Goal: Task Accomplishment & Management: Use online tool/utility

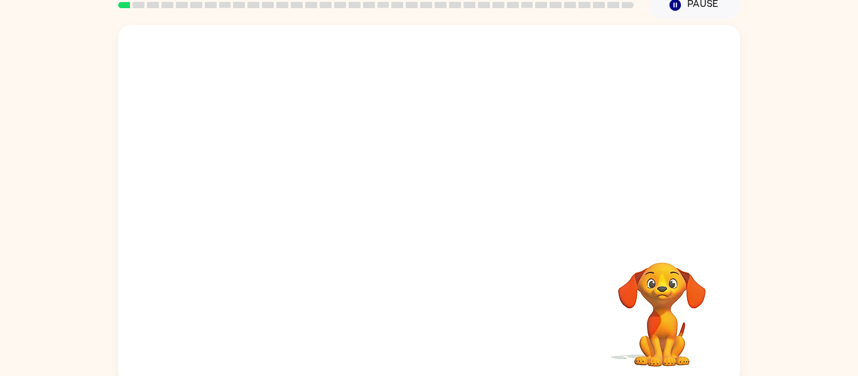
scroll to position [55, 0]
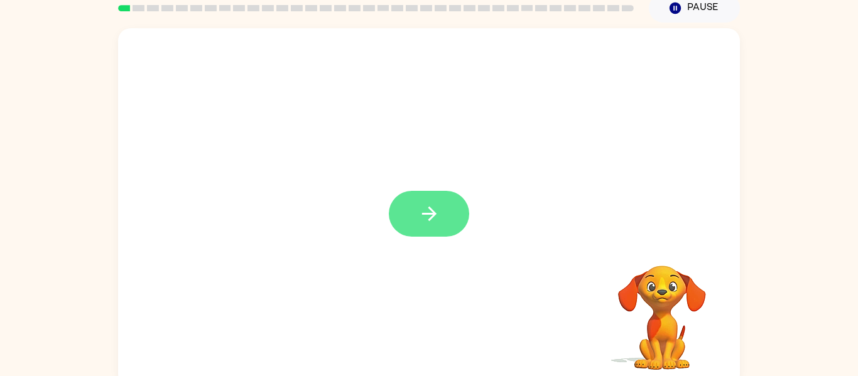
click at [415, 209] on button "button" at bounding box center [429, 214] width 80 height 46
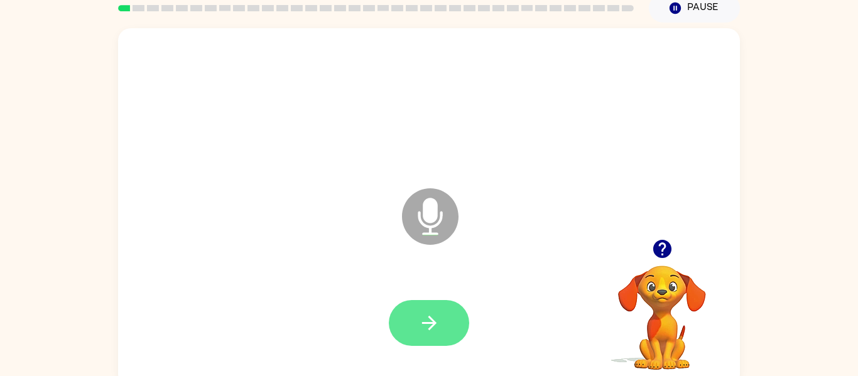
click at [402, 334] on button "button" at bounding box center [429, 323] width 80 height 46
click at [419, 332] on icon "button" at bounding box center [430, 323] width 22 height 22
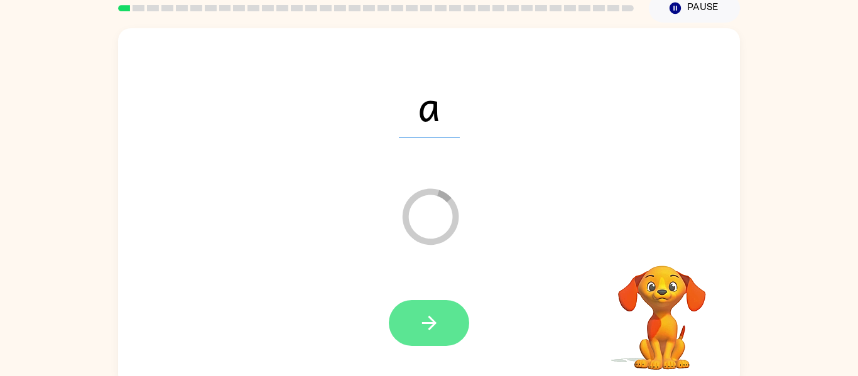
click at [422, 337] on button "button" at bounding box center [429, 323] width 80 height 46
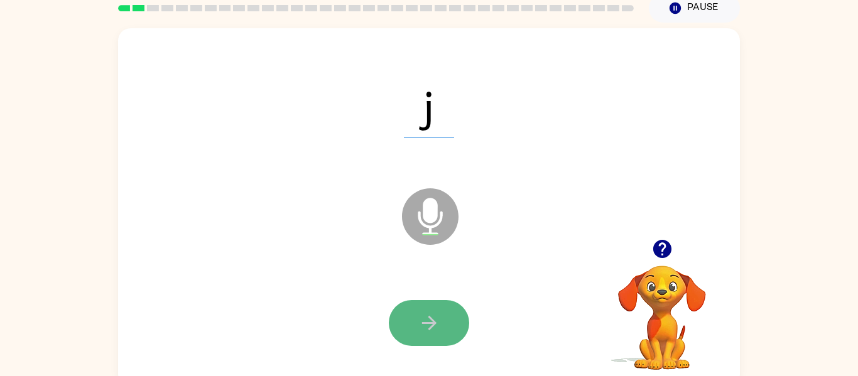
click at [422, 337] on button "button" at bounding box center [429, 323] width 80 height 46
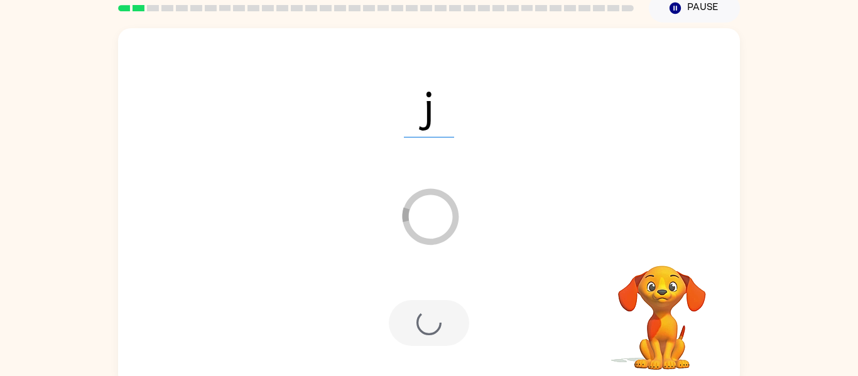
click at [418, 345] on div at bounding box center [429, 323] width 80 height 46
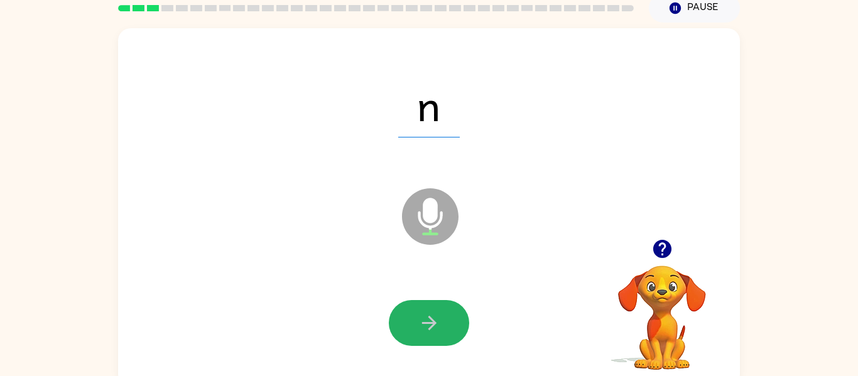
click at [418, 345] on button "button" at bounding box center [429, 323] width 80 height 46
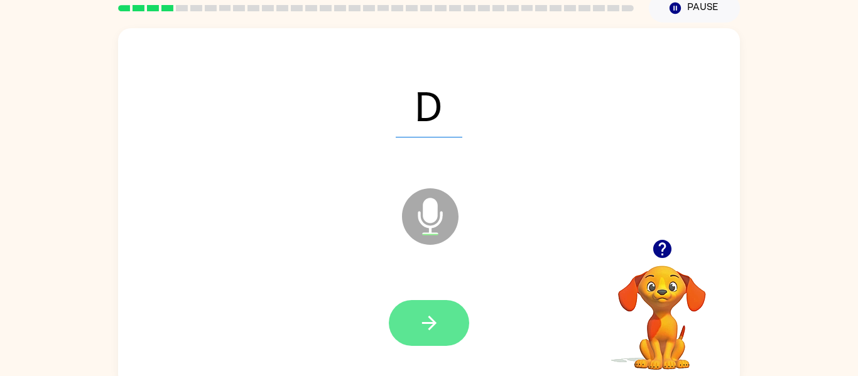
click at [427, 330] on icon "button" at bounding box center [430, 323] width 22 height 22
click at [427, 330] on div at bounding box center [429, 323] width 80 height 46
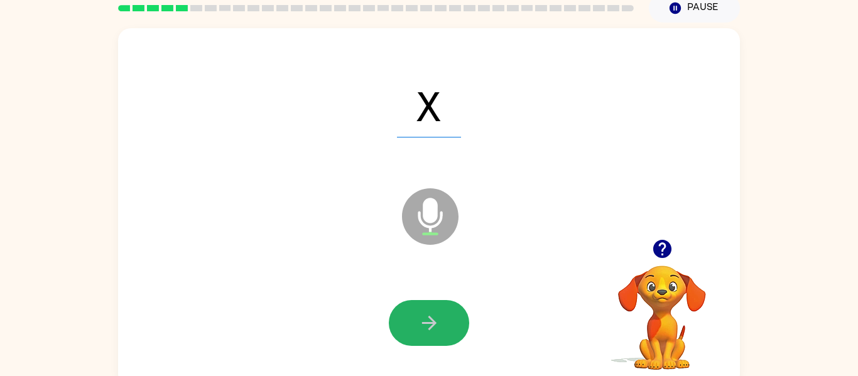
click at [427, 330] on icon "button" at bounding box center [430, 323] width 22 height 22
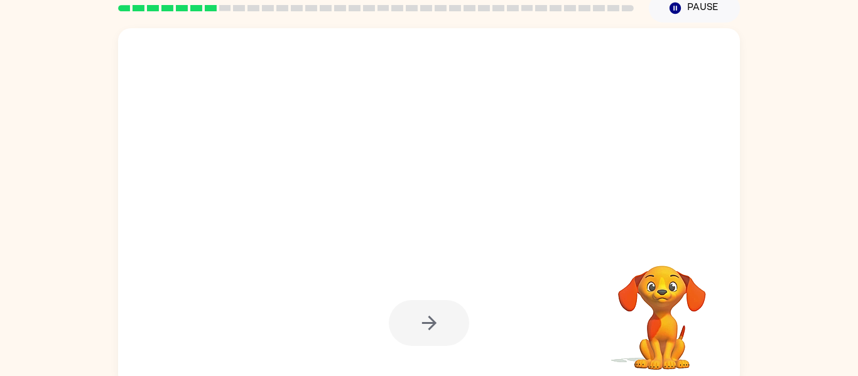
click at [427, 330] on div at bounding box center [429, 323] width 80 height 46
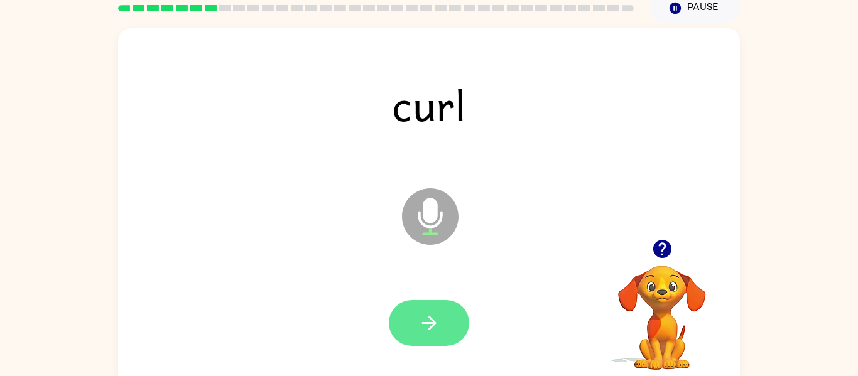
click at [429, 334] on icon "button" at bounding box center [430, 323] width 22 height 22
click at [430, 329] on icon "button" at bounding box center [429, 323] width 14 height 14
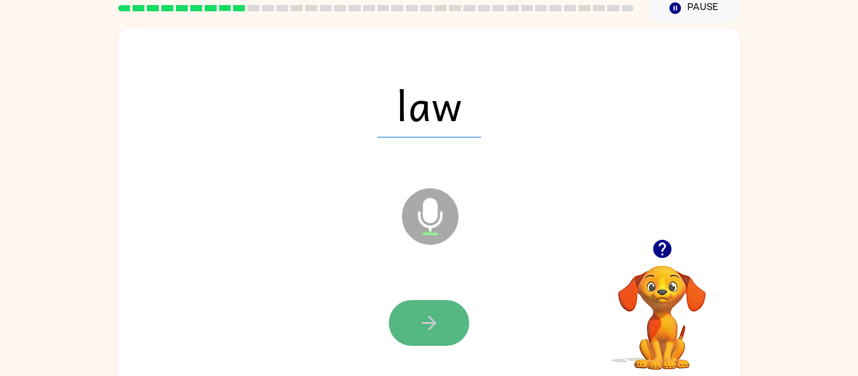
click at [434, 310] on button "button" at bounding box center [429, 323] width 80 height 46
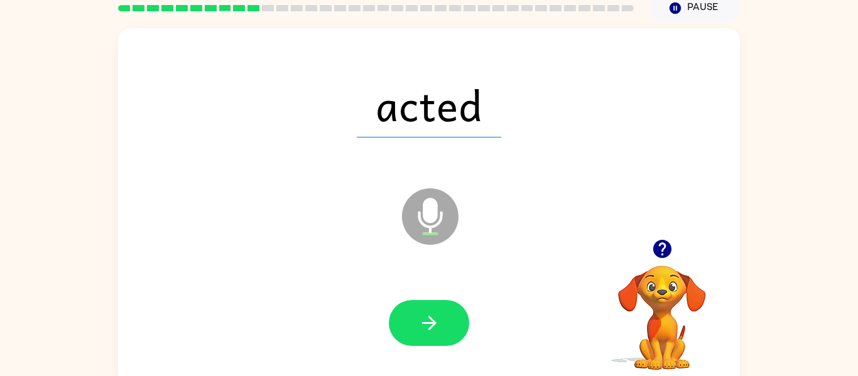
click at [434, 310] on button "button" at bounding box center [429, 323] width 80 height 46
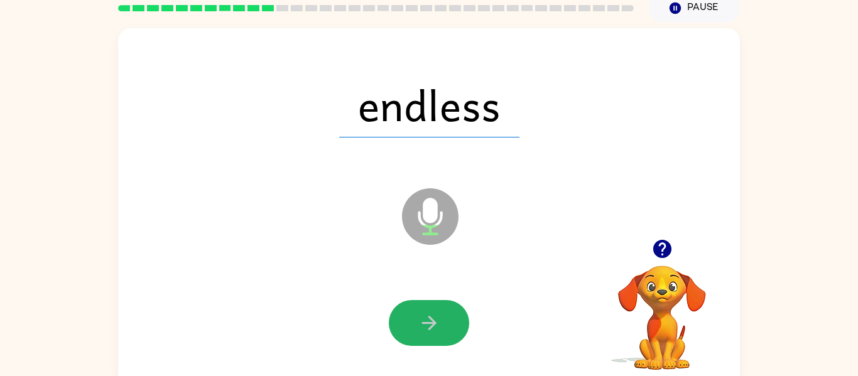
click at [434, 310] on button "button" at bounding box center [429, 323] width 80 height 46
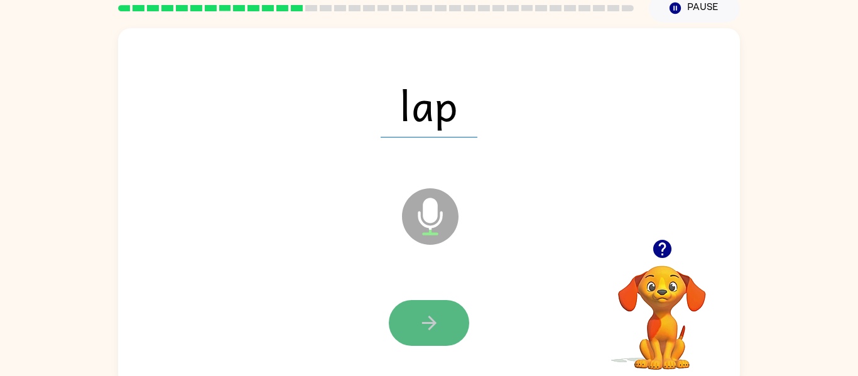
click at [416, 329] on button "button" at bounding box center [429, 323] width 80 height 46
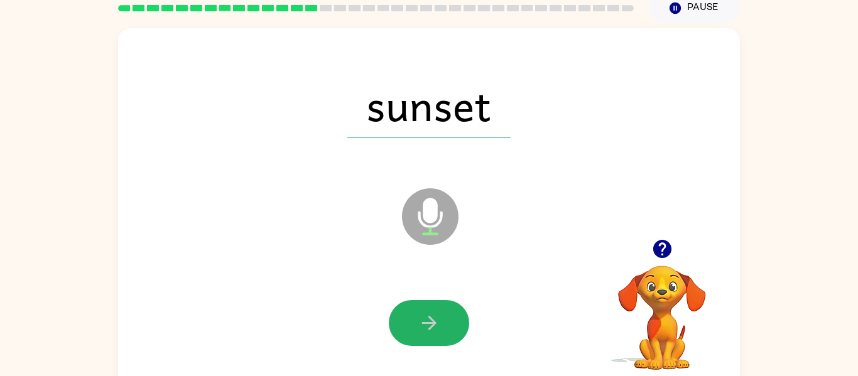
click at [416, 329] on button "button" at bounding box center [429, 323] width 80 height 46
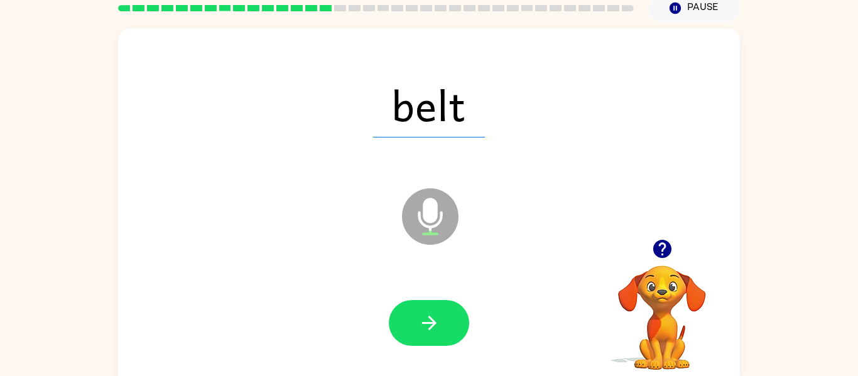
click at [416, 329] on button "button" at bounding box center [429, 323] width 80 height 46
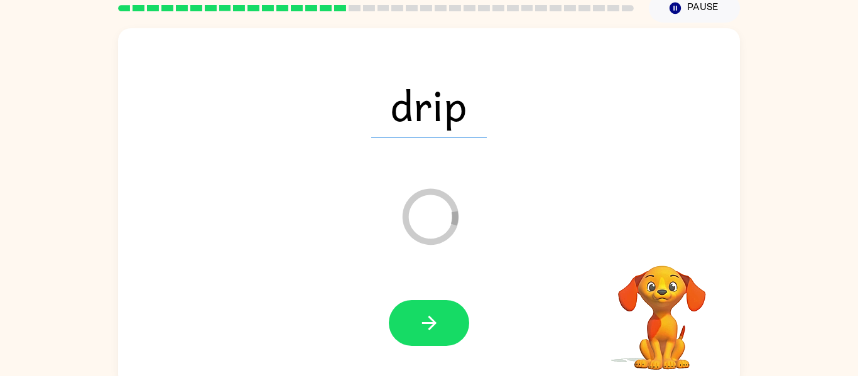
click at [416, 329] on button "button" at bounding box center [429, 323] width 80 height 46
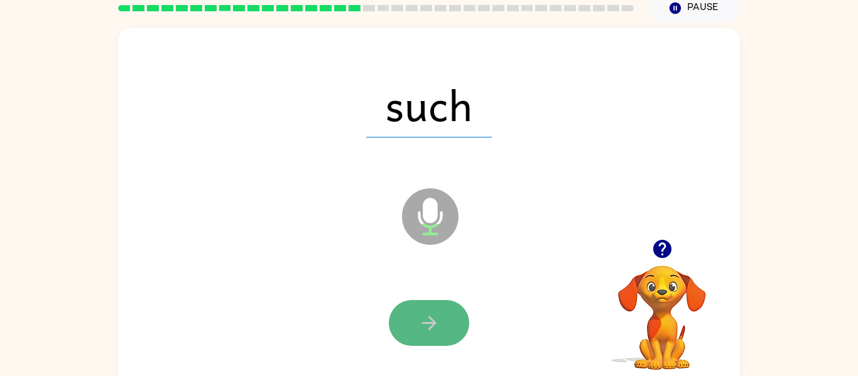
click at [417, 329] on button "button" at bounding box center [429, 323] width 80 height 46
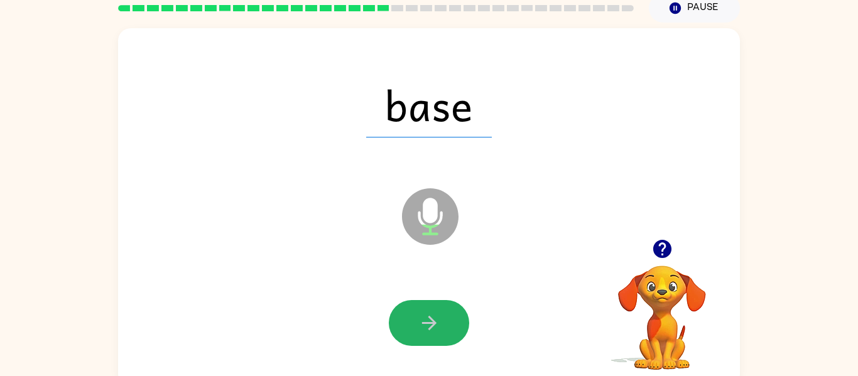
click at [429, 332] on icon "button" at bounding box center [430, 323] width 22 height 22
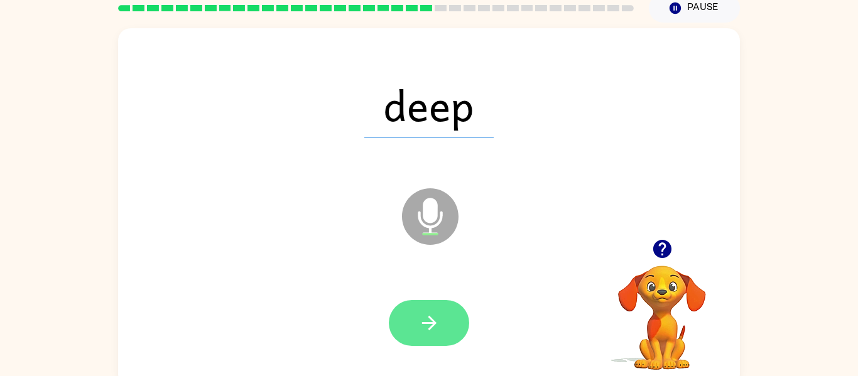
click at [432, 329] on icon "button" at bounding box center [430, 323] width 22 height 22
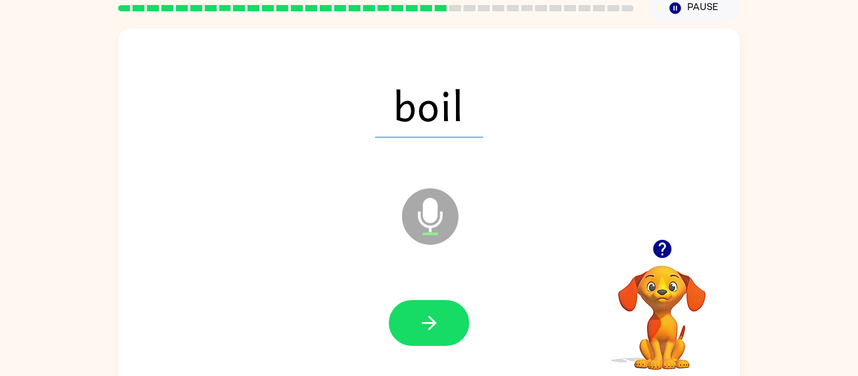
click at [432, 329] on icon "button" at bounding box center [430, 323] width 22 height 22
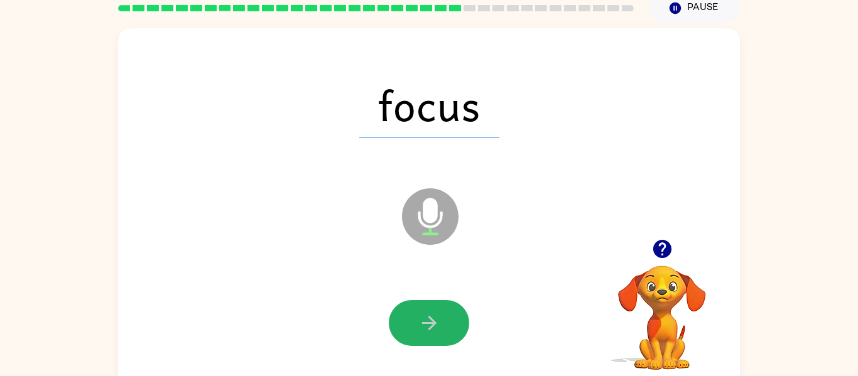
click at [432, 329] on icon "button" at bounding box center [430, 323] width 22 height 22
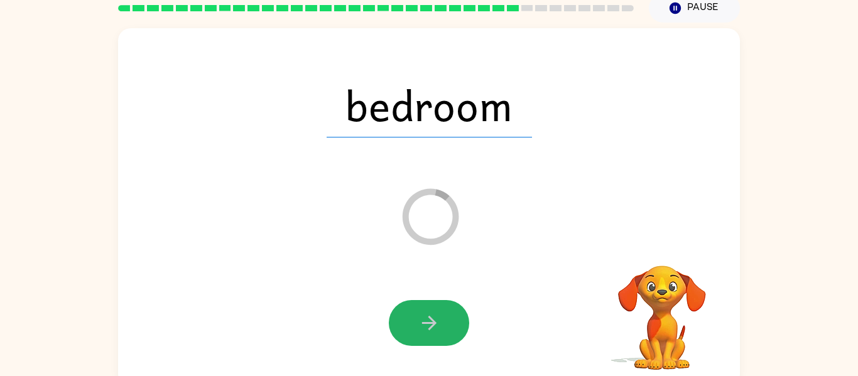
click at [432, 329] on icon "button" at bounding box center [430, 323] width 22 height 22
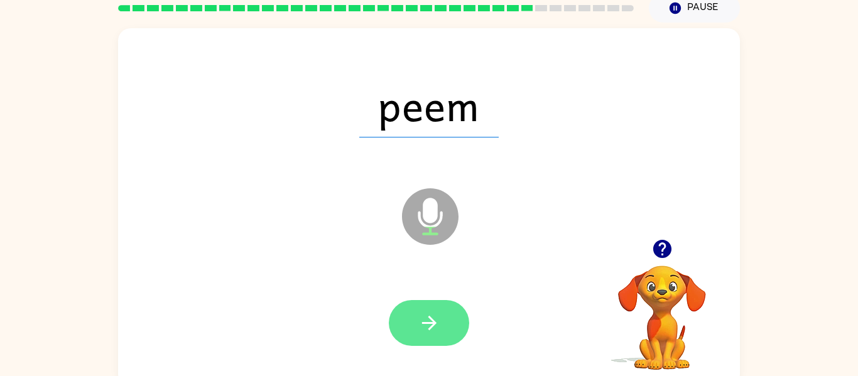
click at [432, 329] on icon "button" at bounding box center [430, 323] width 22 height 22
click at [421, 316] on icon "button" at bounding box center [430, 323] width 22 height 22
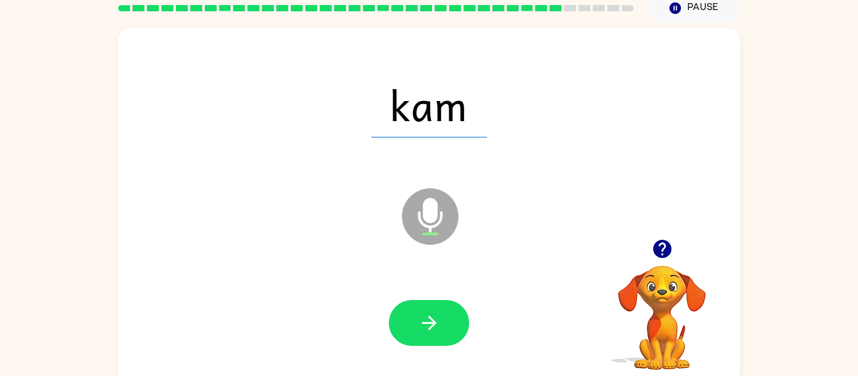
click at [421, 316] on icon "button" at bounding box center [430, 323] width 22 height 22
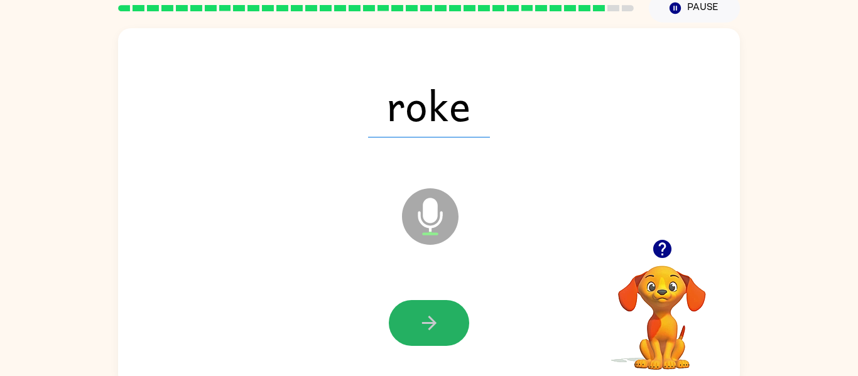
click at [421, 316] on icon "button" at bounding box center [430, 323] width 22 height 22
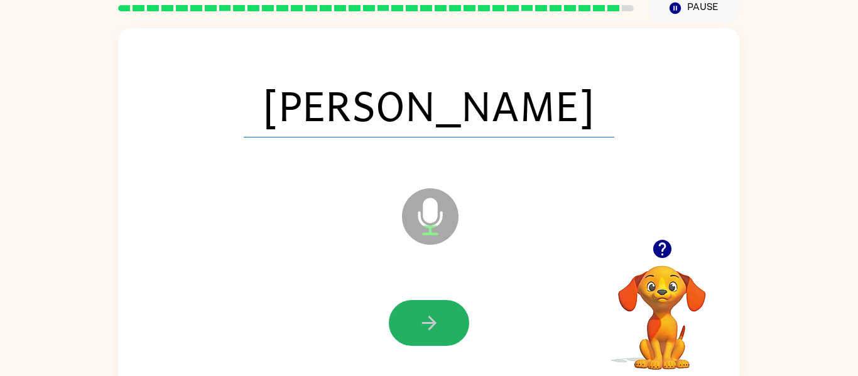
click at [421, 316] on icon "button" at bounding box center [430, 323] width 22 height 22
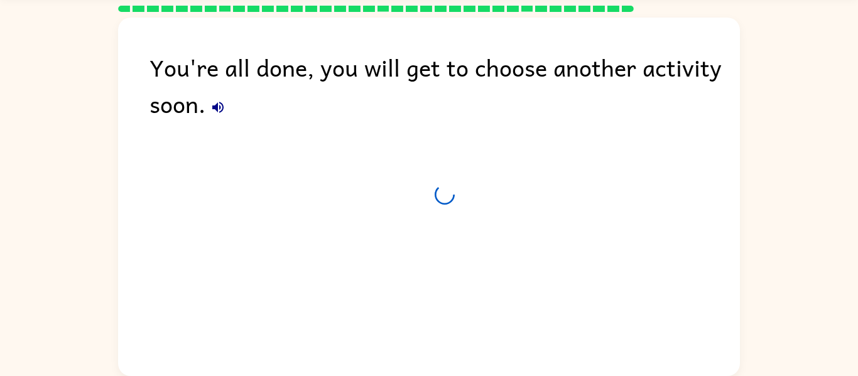
scroll to position [43, 0]
